Goal: Check status: Check status

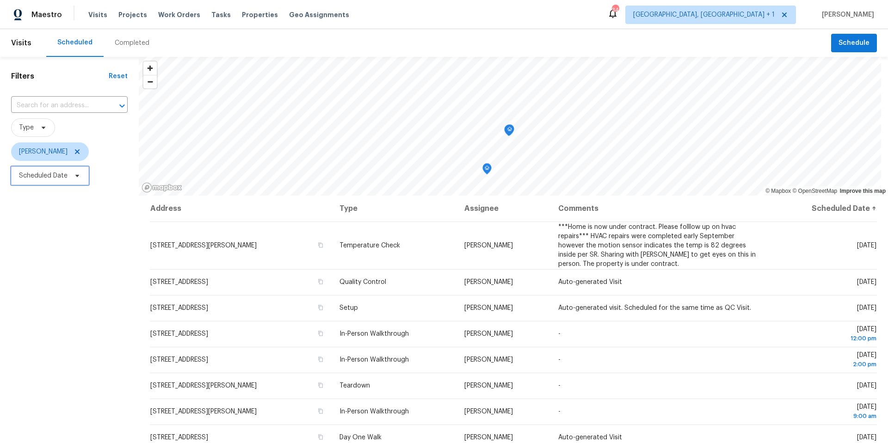
click at [77, 176] on icon at bounding box center [77, 176] width 4 height 2
drag, startPoint x: 87, startPoint y: 216, endPoint x: 86, endPoint y: 206, distance: 9.8
click at [87, 216] on div at bounding box center [108, 207] width 194 height 30
click at [86, 206] on input "text" at bounding box center [62, 206] width 91 height 19
select select "9"
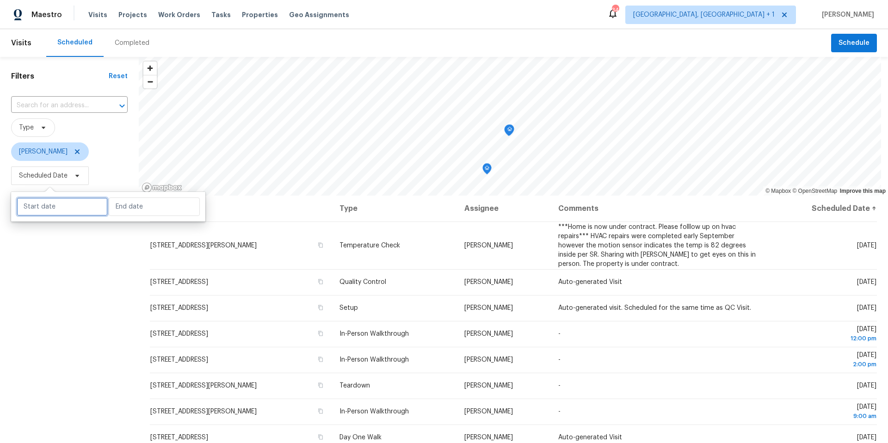
select select "2025"
select select "10"
select select "2025"
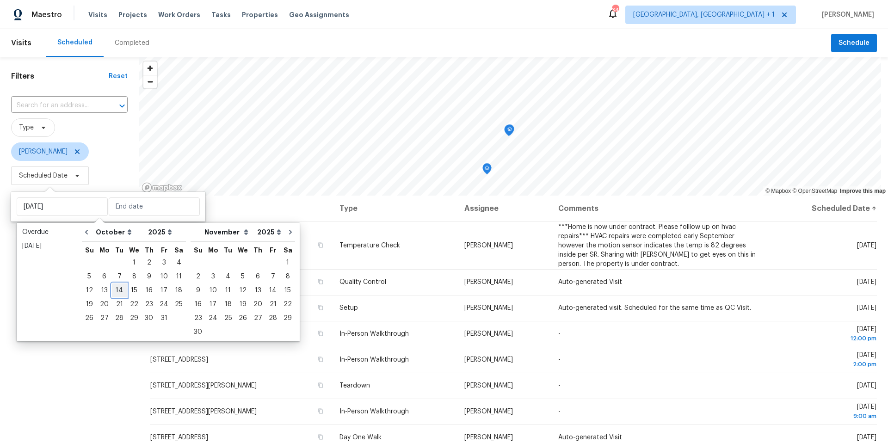
click at [114, 279] on div "14" at bounding box center [119, 290] width 15 height 13
type input "[DATE]"
click at [114, 279] on div "14" at bounding box center [119, 290] width 15 height 13
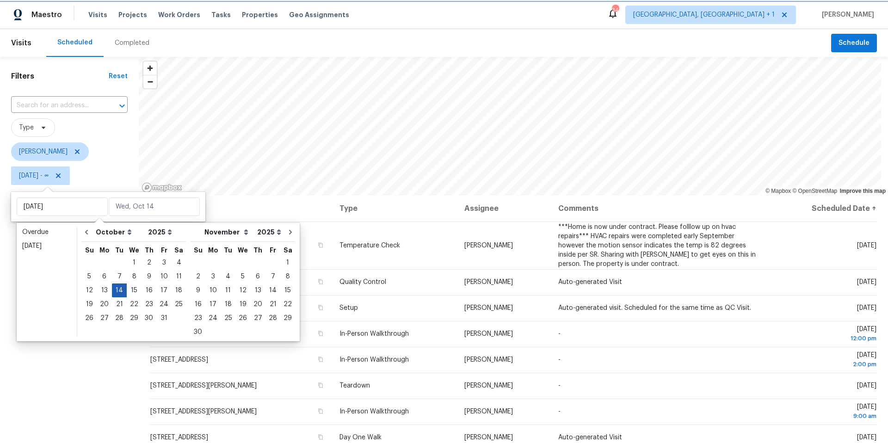
type input "[DATE]"
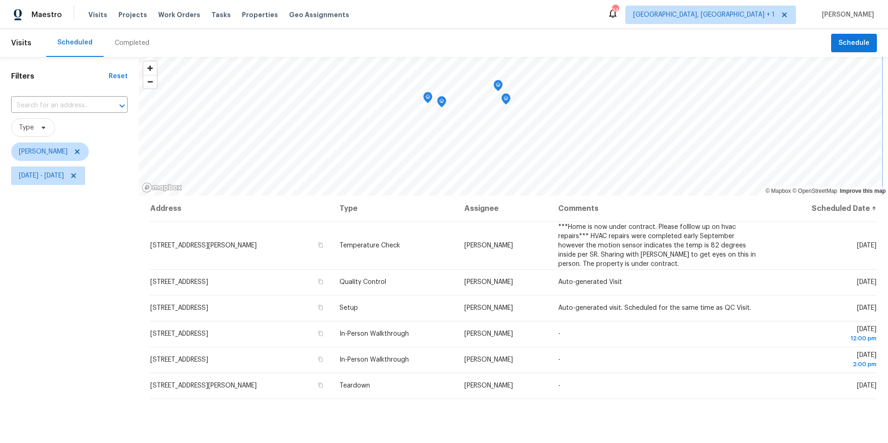
click at [443, 100] on icon "Map marker" at bounding box center [441, 101] width 3 height 2
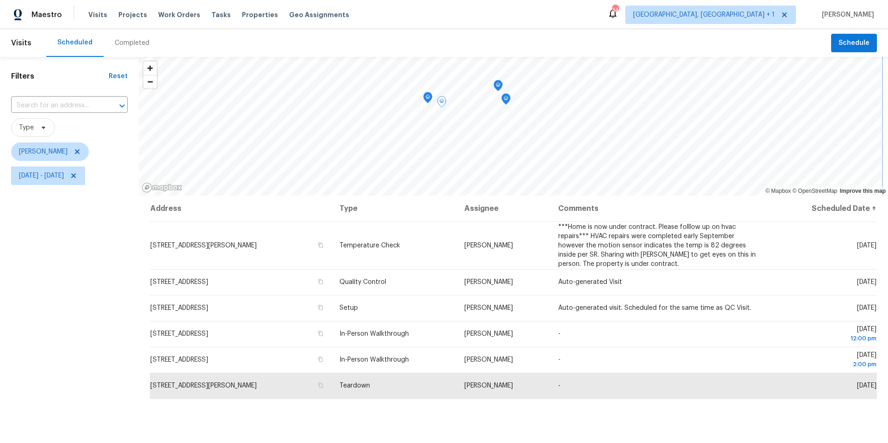
click at [425, 99] on icon "Map marker" at bounding box center [428, 98] width 8 height 11
